Goal: Transaction & Acquisition: Purchase product/service

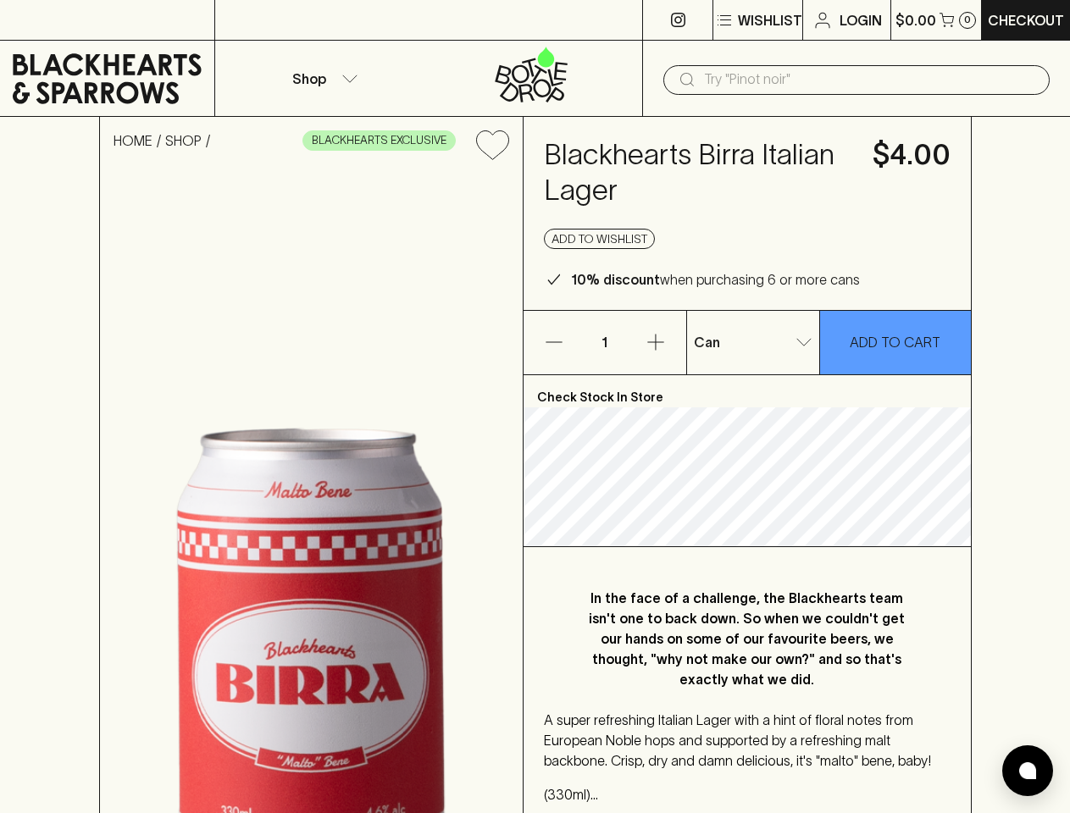
click at [757, 20] on p "Wishlist" at bounding box center [770, 20] width 64 height 20
click at [857, 80] on input "text" at bounding box center [870, 79] width 332 height 27
click at [492, 145] on icon "Add to wishlist" at bounding box center [492, 144] width 32 height 29
click at [600, 239] on button "Add to wishlist" at bounding box center [599, 239] width 111 height 20
click at [554, 342] on icon "button" at bounding box center [554, 342] width 16 height 1
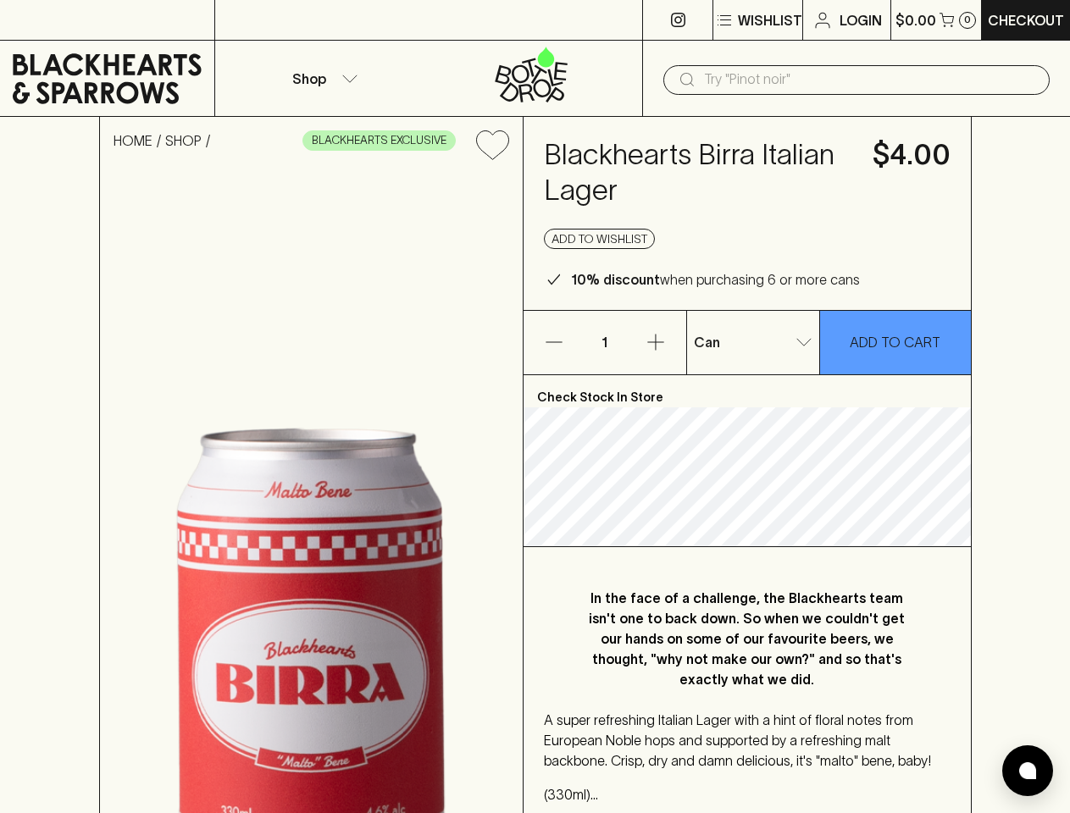
click at [656, 342] on icon "button" at bounding box center [655, 343] width 16 height 16
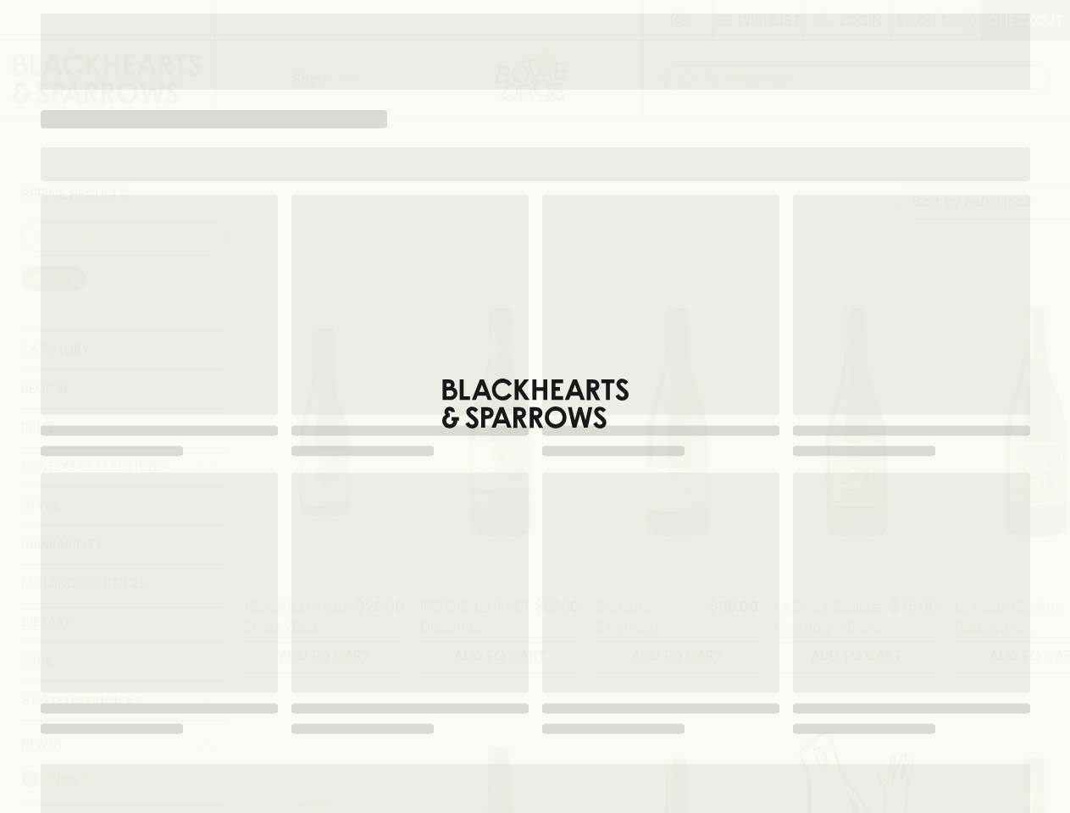
type input "212.5"
